Goal: Find specific fact: Find specific fact

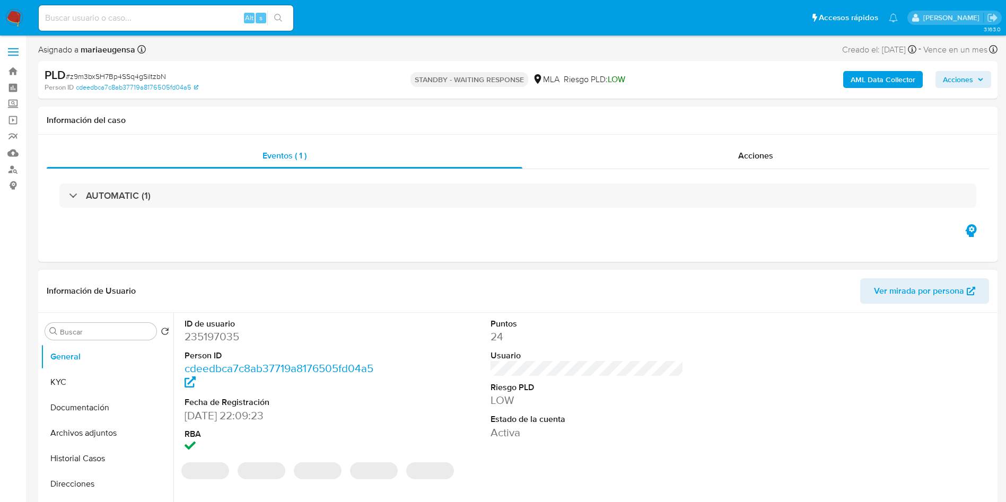
select select "10"
click at [142, 19] on input at bounding box center [166, 18] width 254 height 14
paste input "nKeJumOtoSGIpVvp0H8uBfTc"
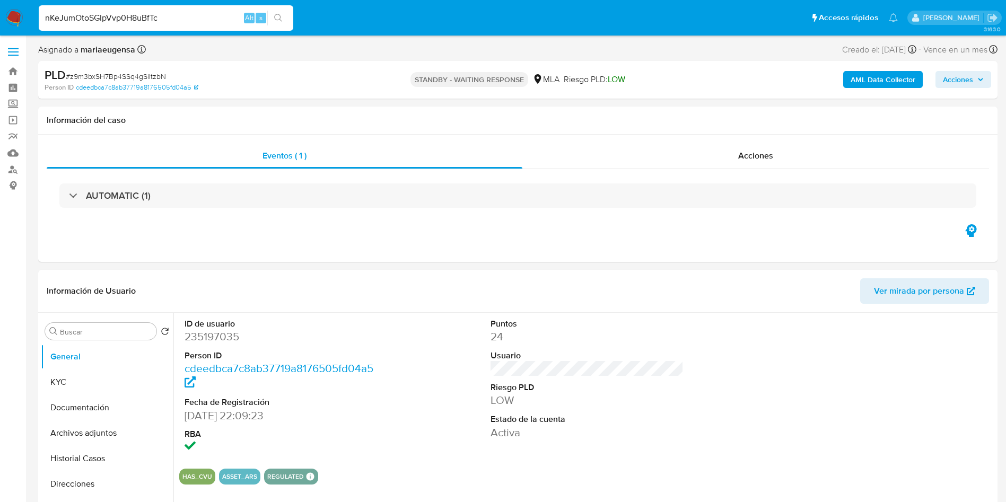
type input "nKeJumOtoSGIpVvp0H8uBfTc"
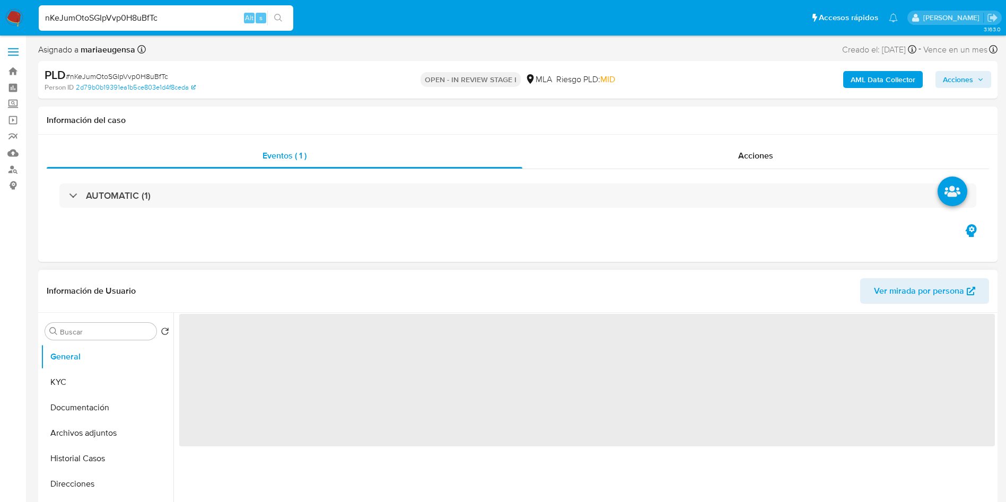
select select "10"
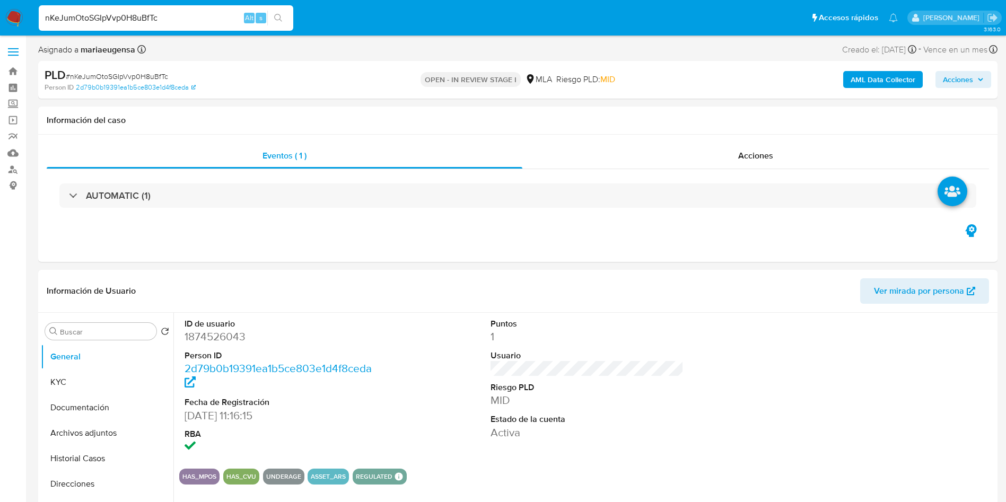
click at [181, 12] on input "nKeJumOtoSGIpVvp0H8uBfTc" at bounding box center [166, 18] width 254 height 14
click at [196, 339] on dd "1874526043" at bounding box center [280, 336] width 193 height 15
copy dd "1874526043"
